Goal: Task Accomplishment & Management: Complete application form

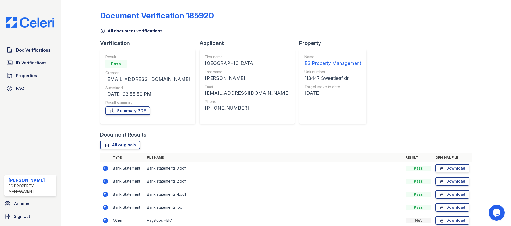
scroll to position [24, 0]
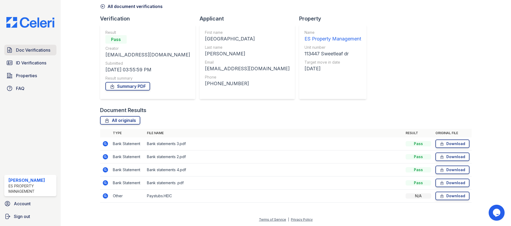
click at [33, 47] on span "Doc Verifications" at bounding box center [33, 50] width 34 height 6
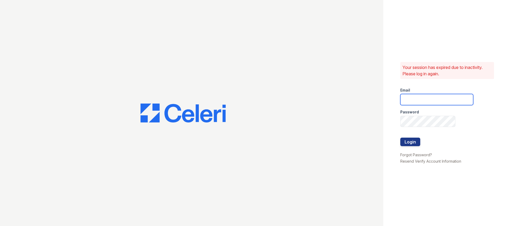
click at [419, 96] on input "email" at bounding box center [436, 99] width 73 height 11
type input "Dana@indianapolispropertymanagement.com"
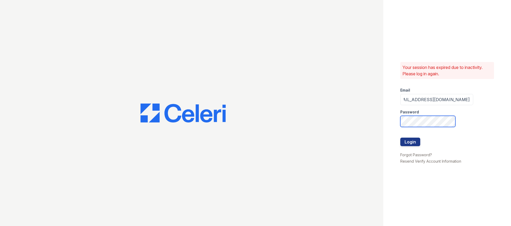
scroll to position [0, 0]
click at [0, 226] on com-1password-button at bounding box center [0, 226] width 0 height 0
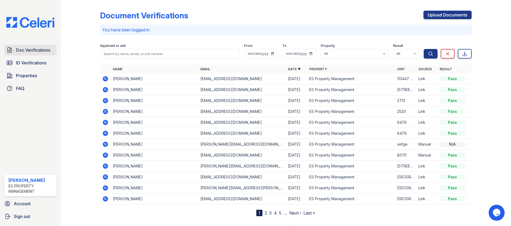
click at [28, 54] on link "Doc Verifications" at bounding box center [30, 50] width 52 height 11
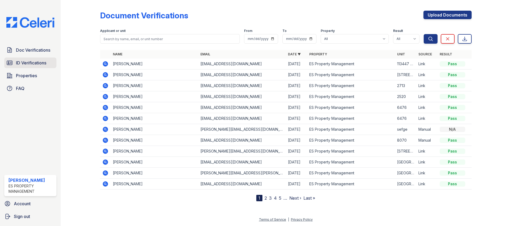
click at [28, 61] on span "ID Verifications" at bounding box center [31, 63] width 30 height 6
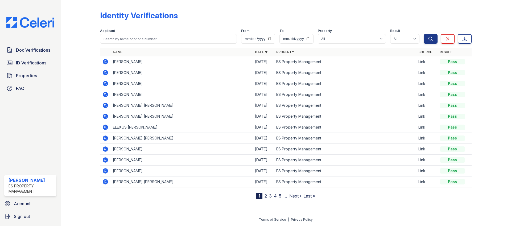
click at [104, 62] on icon at bounding box center [105, 62] width 6 height 6
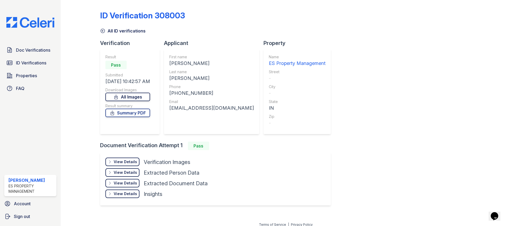
click at [133, 99] on link "All Images" at bounding box center [127, 97] width 45 height 9
click at [135, 114] on link "Summary PDF" at bounding box center [127, 113] width 45 height 9
click at [27, 52] on span "Doc Verifications" at bounding box center [33, 50] width 34 height 6
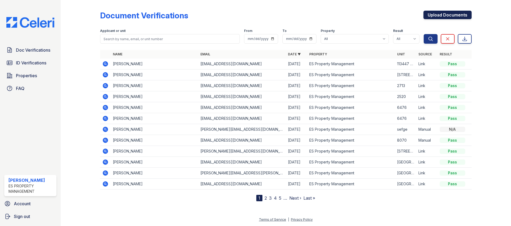
click at [458, 12] on link "Upload Documents" at bounding box center [448, 15] width 48 height 9
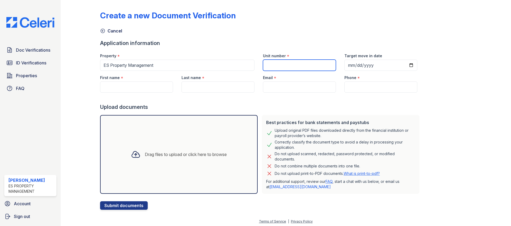
click at [277, 66] on input "Unit number" at bounding box center [299, 65] width 73 height 11
type input "11347 Sweetleaf"
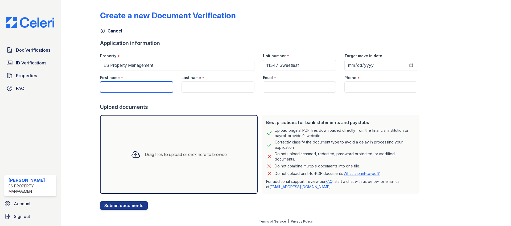
click at [140, 87] on input "First name" at bounding box center [136, 86] width 73 height 11
type input "Raegi"
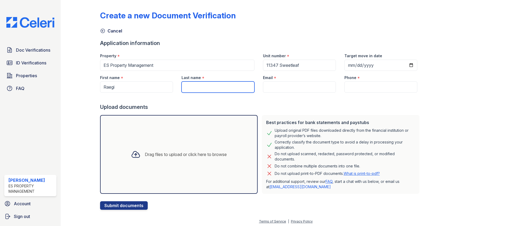
click at [225, 88] on input "Last name" at bounding box center [218, 86] width 73 height 11
type input "[PERSON_NAME]"
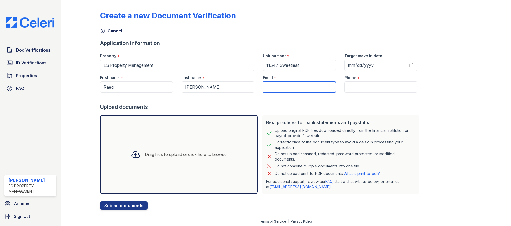
click at [313, 85] on input "Email" at bounding box center [299, 86] width 73 height 11
paste input "[EMAIL_ADDRESS][DOMAIN_NAME]"
type input "[EMAIL_ADDRESS][DOMAIN_NAME]"
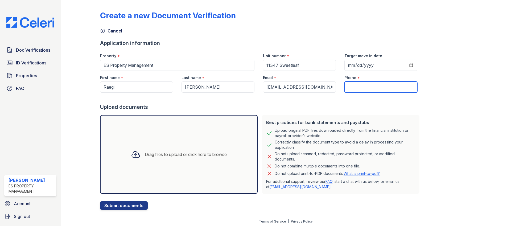
click at [355, 86] on input "Phone" at bounding box center [381, 86] width 73 height 11
paste input "(317) 263-1183"
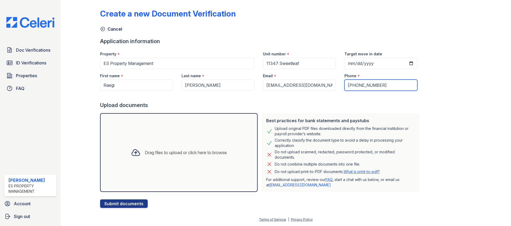
type input "(317) 263-1183"
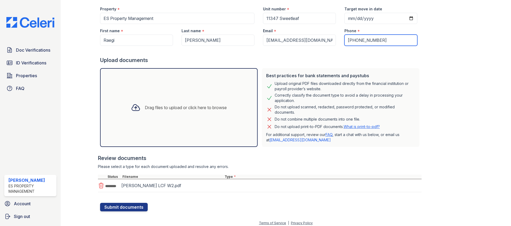
scroll to position [52, 0]
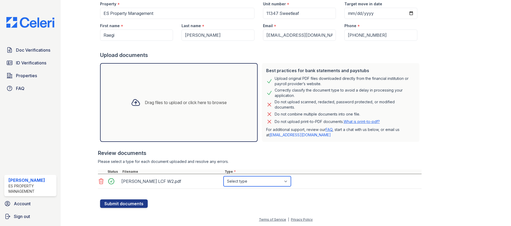
click at [283, 181] on select "Select type Paystub Bank Statement Offer Letter Tax Documents Benefit Award Let…" at bounding box center [257, 181] width 67 height 10
select select "tax_documents"
click at [224, 176] on select "Select type Paystub Bank Statement Offer Letter Tax Documents Benefit Award Let…" at bounding box center [257, 181] width 67 height 10
click at [136, 204] on button "Submit documents" at bounding box center [124, 203] width 48 height 9
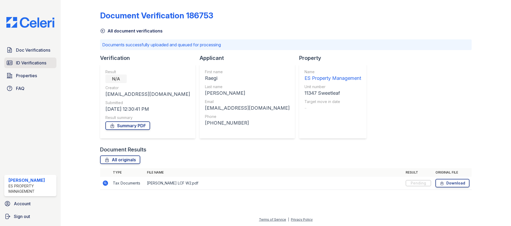
click at [29, 62] on span "ID Verifications" at bounding box center [31, 63] width 30 height 6
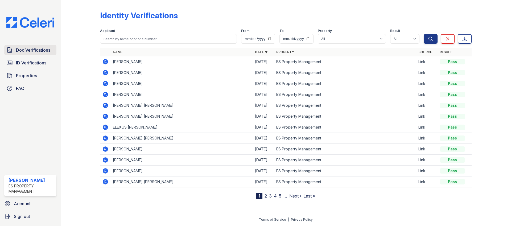
click at [32, 51] on span "Doc Verifications" at bounding box center [33, 50] width 34 height 6
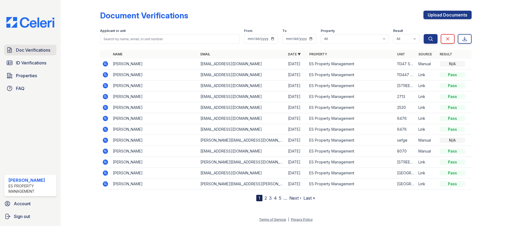
click at [25, 53] on span "Doc Verifications" at bounding box center [33, 50] width 34 height 6
click at [105, 64] on icon at bounding box center [105, 64] width 6 height 6
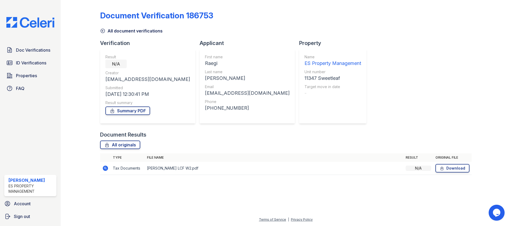
click at [106, 168] on icon at bounding box center [105, 168] width 5 height 5
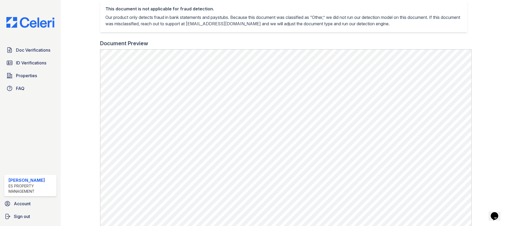
scroll to position [121, 0]
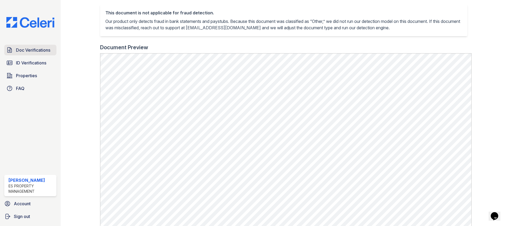
click at [26, 49] on span "Doc Verifications" at bounding box center [33, 50] width 34 height 6
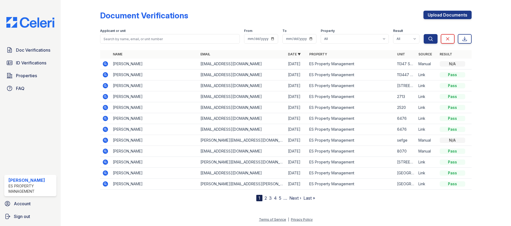
click at [105, 64] on icon at bounding box center [105, 64] width 6 height 6
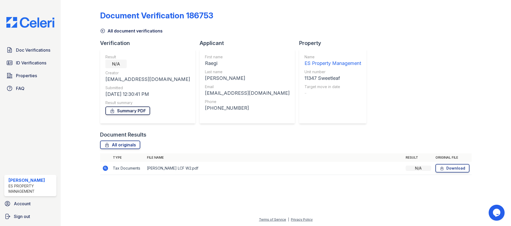
click at [131, 110] on link "Summary PDF" at bounding box center [127, 110] width 45 height 9
click at [35, 62] on span "ID Verifications" at bounding box center [31, 63] width 30 height 6
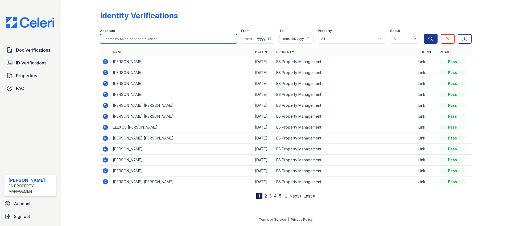
click at [130, 37] on input "search" at bounding box center [168, 39] width 137 height 10
type input "[PERSON_NAME]"
click at [424, 34] on button "Search" at bounding box center [431, 39] width 14 height 10
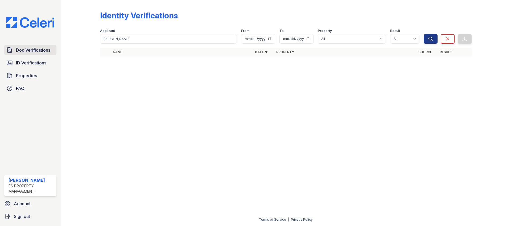
click at [38, 51] on span "Doc Verifications" at bounding box center [33, 50] width 34 height 6
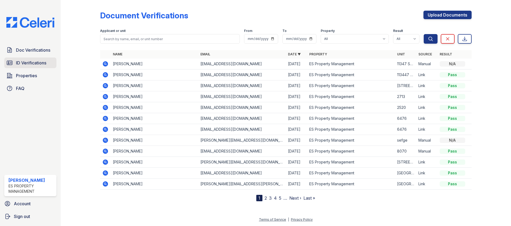
click at [28, 62] on span "ID Verifications" at bounding box center [31, 63] width 30 height 6
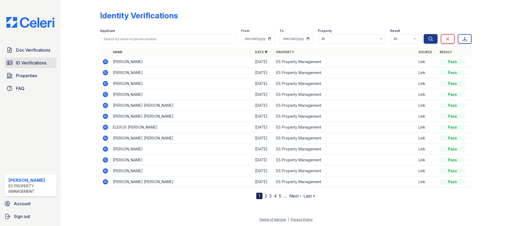
click at [21, 65] on span "ID Verifications" at bounding box center [31, 63] width 30 height 6
click at [21, 64] on span "ID Verifications" at bounding box center [31, 63] width 30 height 6
click at [27, 55] on link "Doc Verifications" at bounding box center [30, 50] width 52 height 11
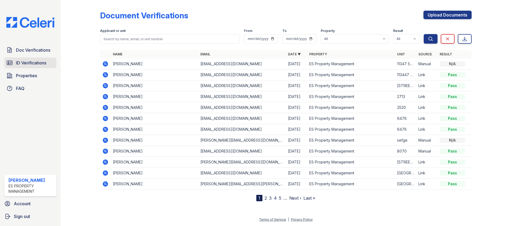
click at [27, 62] on span "ID Verifications" at bounding box center [31, 63] width 30 height 6
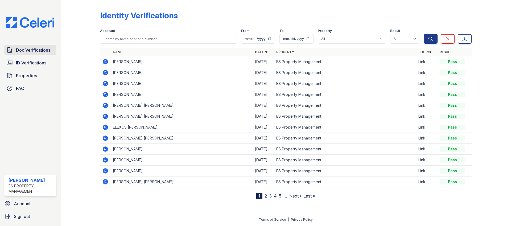
click at [33, 49] on span "Doc Verifications" at bounding box center [33, 50] width 34 height 6
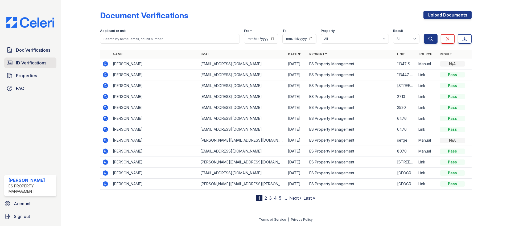
click at [32, 62] on span "ID Verifications" at bounding box center [31, 63] width 30 height 6
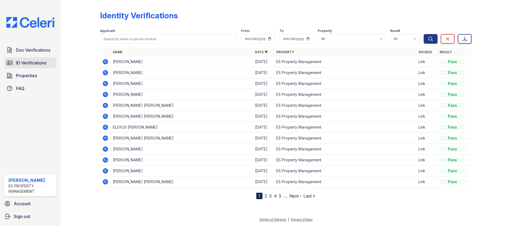
click at [27, 65] on span "ID Verifications" at bounding box center [31, 63] width 30 height 6
click at [29, 51] on span "Doc Verifications" at bounding box center [33, 50] width 34 height 6
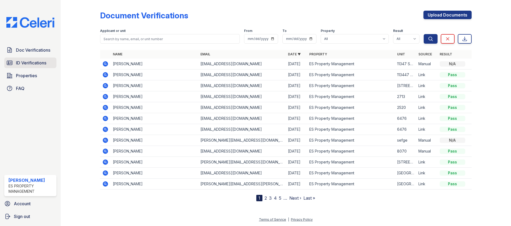
click at [30, 61] on span "ID Verifications" at bounding box center [31, 63] width 30 height 6
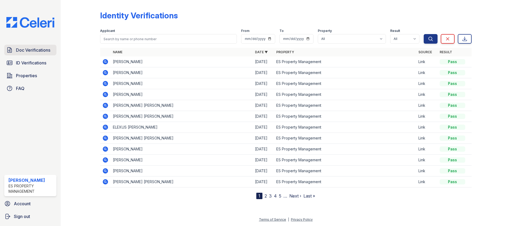
click at [31, 51] on span "Doc Verifications" at bounding box center [33, 50] width 34 height 6
